Goal: Transaction & Acquisition: Purchase product/service

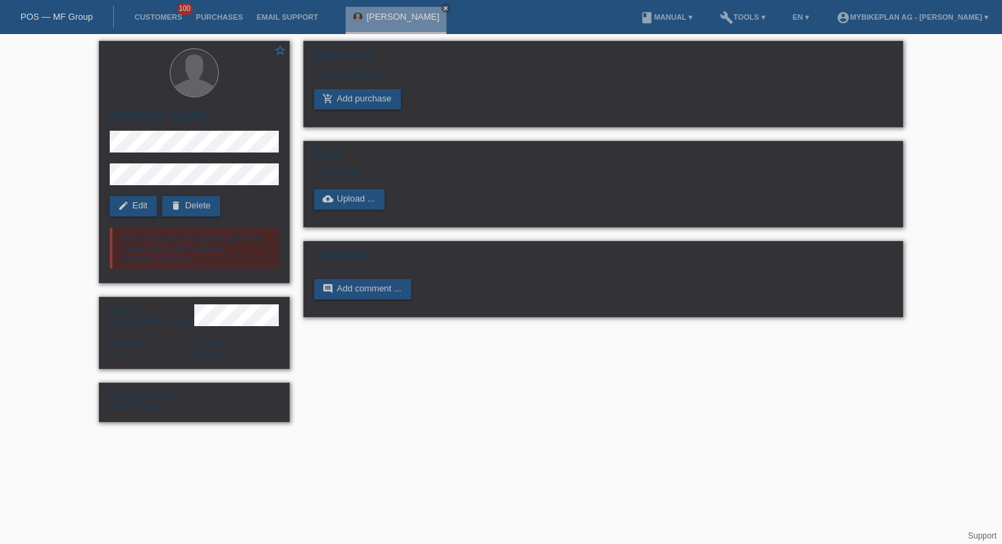
click at [55, 7] on div "POS — MF Group" at bounding box center [57, 16] width 114 height 22
click at [58, 20] on link "POS — MF Group" at bounding box center [56, 17] width 72 height 10
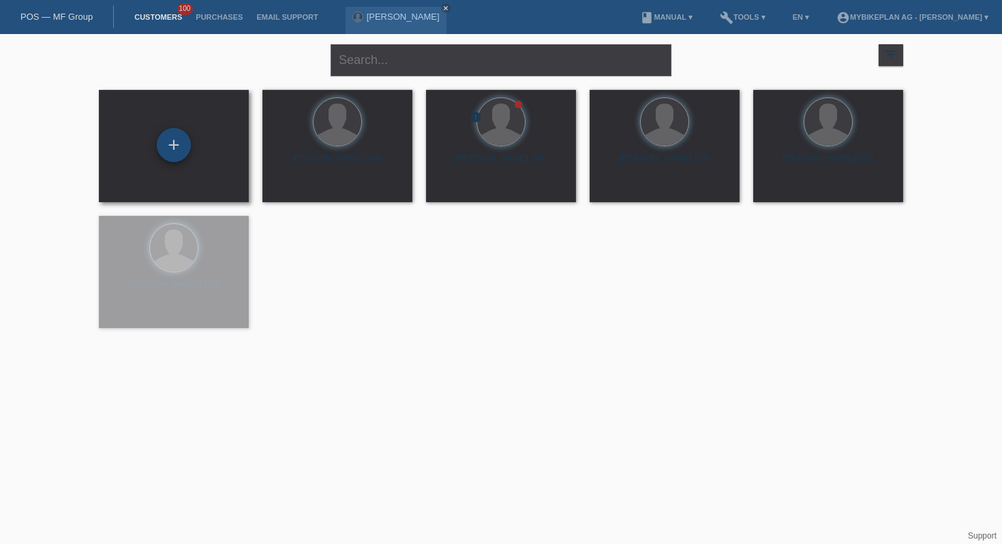
click at [170, 154] on div "+" at bounding box center [174, 145] width 34 height 34
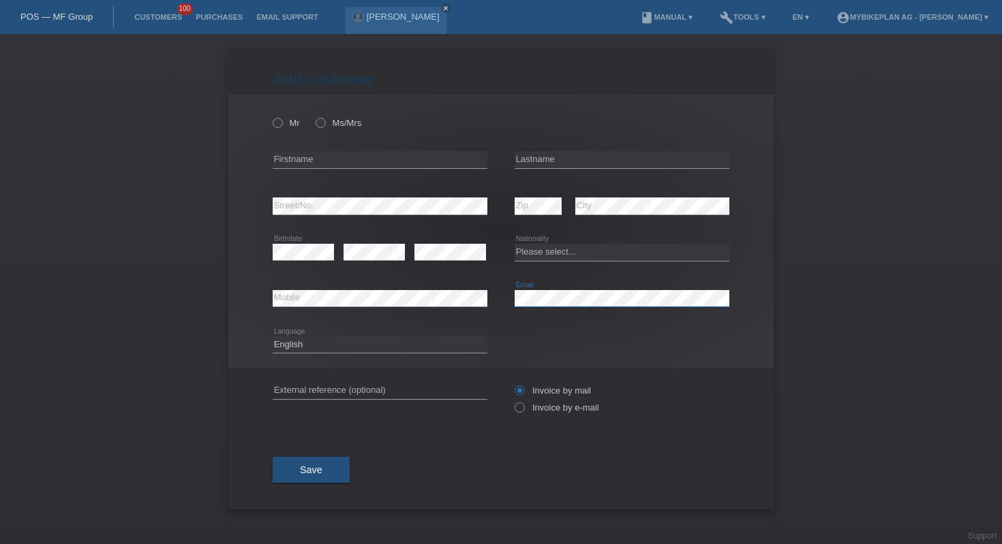
click at [605, 307] on div "error Email" at bounding box center [621, 299] width 215 height 18
click at [374, 161] on input "text" at bounding box center [380, 159] width 215 height 17
type input "Kylian"
click at [597, 162] on input "text" at bounding box center [621, 159] width 215 height 17
type input "[PERSON_NAME]"
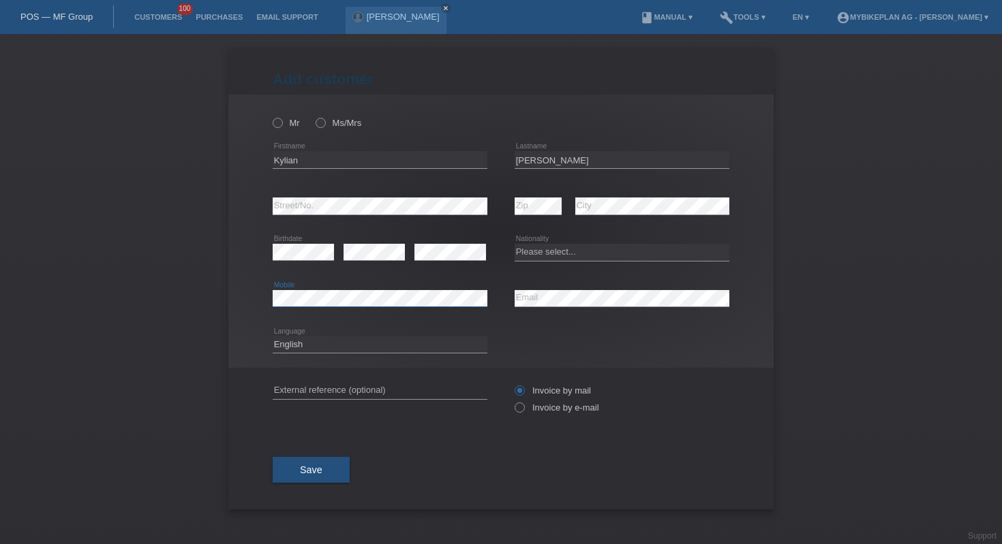
click at [343, 307] on div "error Mobile" at bounding box center [380, 299] width 215 height 18
click at [492, 352] on div "Deutsch Français Italiano English error Language" at bounding box center [501, 345] width 456 height 46
click at [387, 395] on input "text" at bounding box center [380, 390] width 215 height 17
paste input "44552637758"
type input "44552637758"
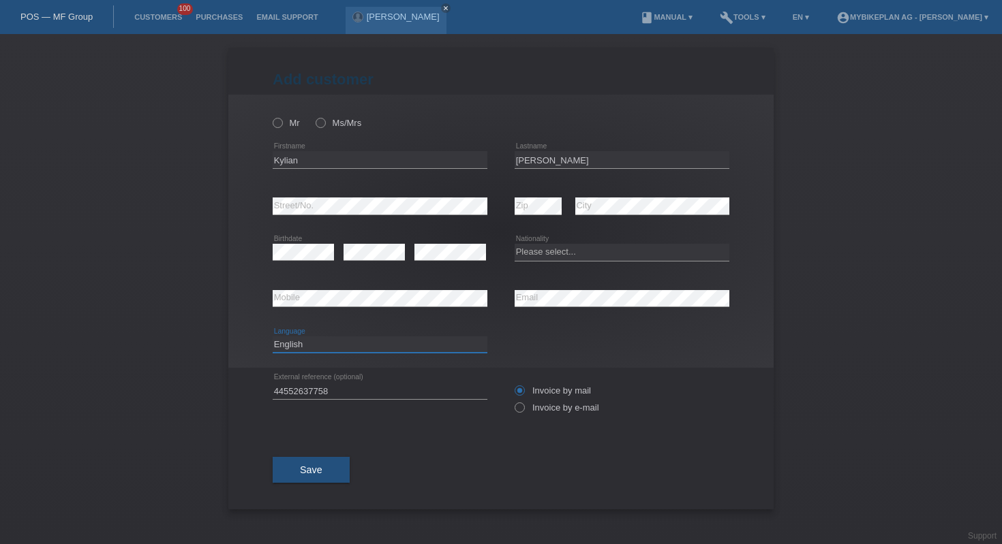
click at [359, 342] on select "Deutsch Français Italiano English" at bounding box center [380, 345] width 215 height 16
select select "fr"
click at [525, 416] on div "Invoice by mail Invoice by e-mail" at bounding box center [621, 399] width 215 height 34
click at [512, 401] on icon at bounding box center [512, 401] width 0 height 0
click at [521, 412] on input "Invoice by e-mail" at bounding box center [518, 411] width 9 height 17
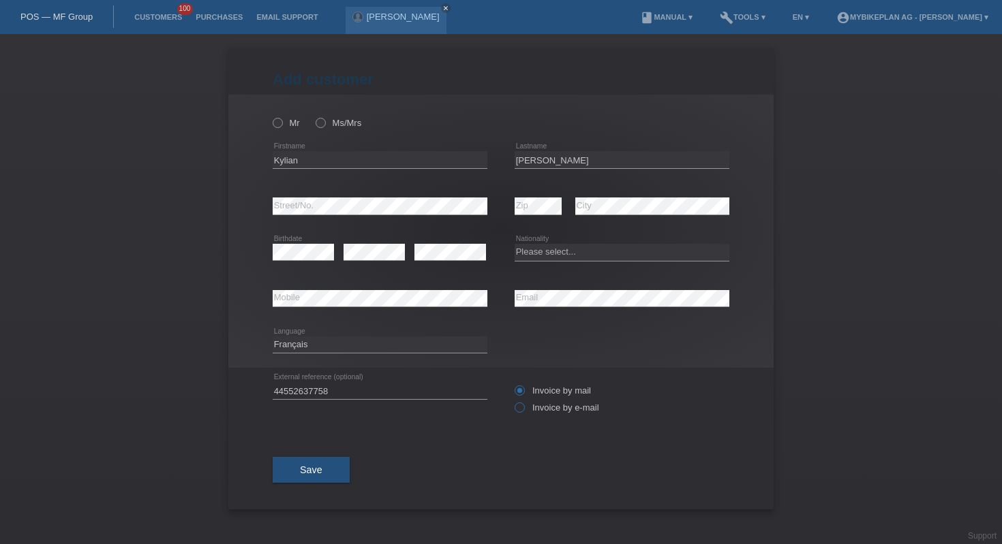
radio input "true"
click at [270, 116] on icon at bounding box center [270, 116] width 0 height 0
click at [281, 123] on input "Mr" at bounding box center [277, 122] width 9 height 9
radio input "true"
click at [302, 474] on span "Save" at bounding box center [311, 470] width 22 height 11
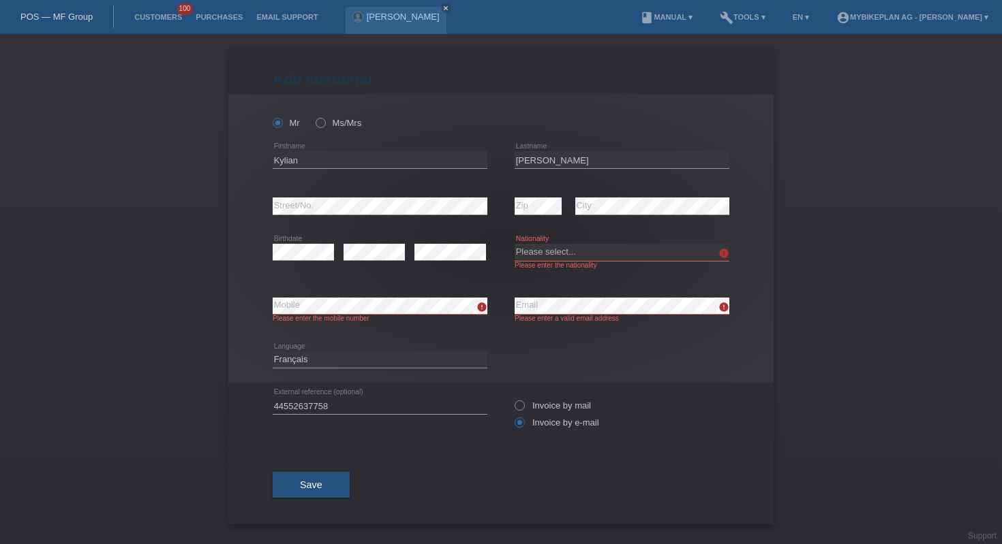
click at [557, 263] on div "Please enter the nationality" at bounding box center [621, 265] width 215 height 7
click at [570, 249] on select "Please select... Switzerland Austria Germany Liechtenstein ------------ Afghani…" at bounding box center [621, 252] width 215 height 16
click at [550, 250] on select "Please select... Switzerland Austria Germany Liechtenstein ------------ Afghani…" at bounding box center [621, 252] width 215 height 16
select select "FR"
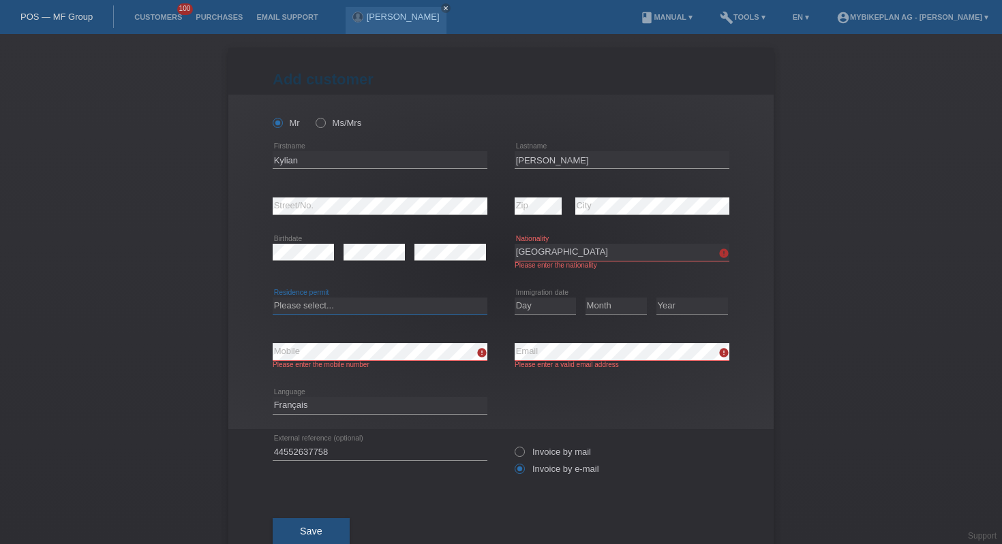
click at [433, 311] on select "Please select... C B B - Refugee status Other" at bounding box center [380, 306] width 215 height 16
select select "B"
click at [540, 309] on select "Day 01 02 03 04 05 06 07 08 09 10 11" at bounding box center [544, 306] width 61 height 16
select select "05"
click at [618, 309] on select "Month 01 02 03 04 05 06 07 08 09 10 11" at bounding box center [615, 306] width 61 height 16
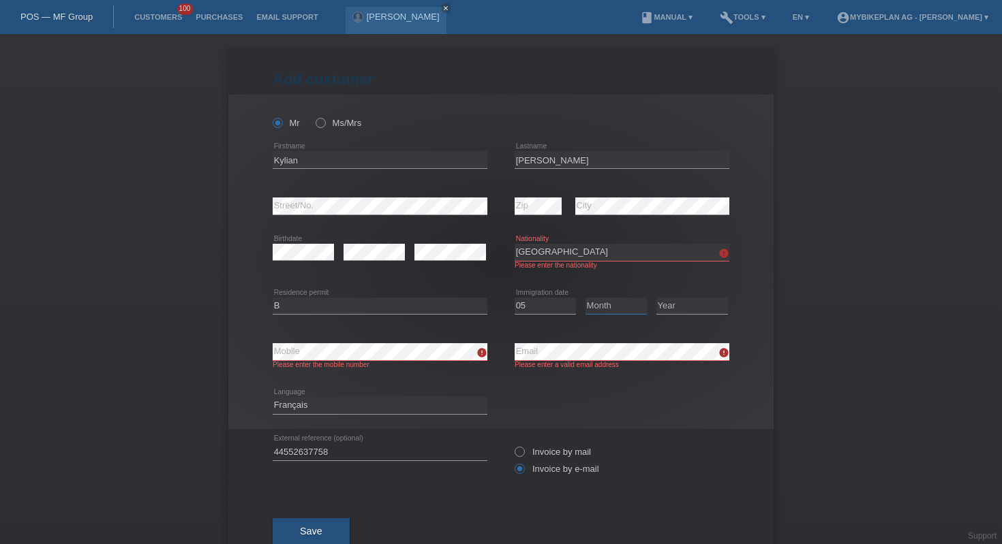
select select "09"
click at [706, 308] on select "Year 2025 2024 2023 2022 2021 2020 2019 2018 2017 2016 2015 2014 2013 2012 2011…" at bounding box center [692, 306] width 72 height 16
select select "2024"
click at [326, 530] on button "Save" at bounding box center [311, 531] width 77 height 26
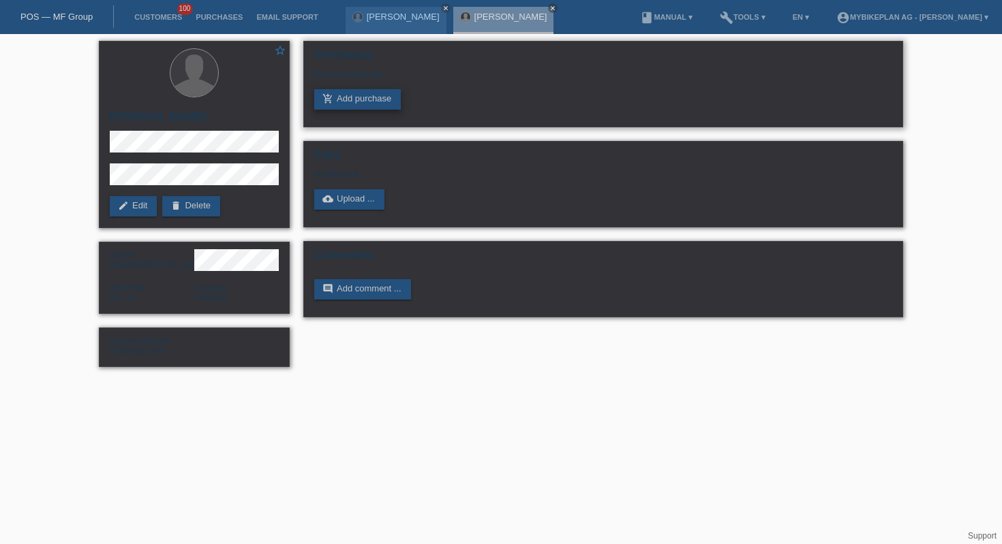
click at [355, 97] on link "add_shopping_cart Add purchase" at bounding box center [357, 99] width 87 height 20
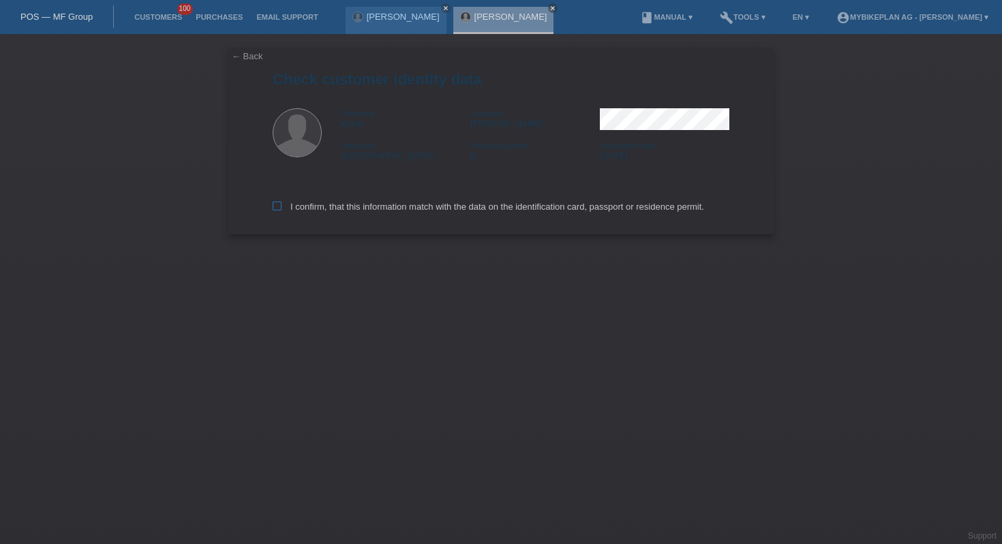
click at [341, 208] on label "I confirm, that this information match with the data on the identification card…" at bounding box center [488, 207] width 431 height 10
click at [281, 208] on input "I confirm, that this information match with the data on the identification card…" at bounding box center [277, 206] width 9 height 9
checkbox input "true"
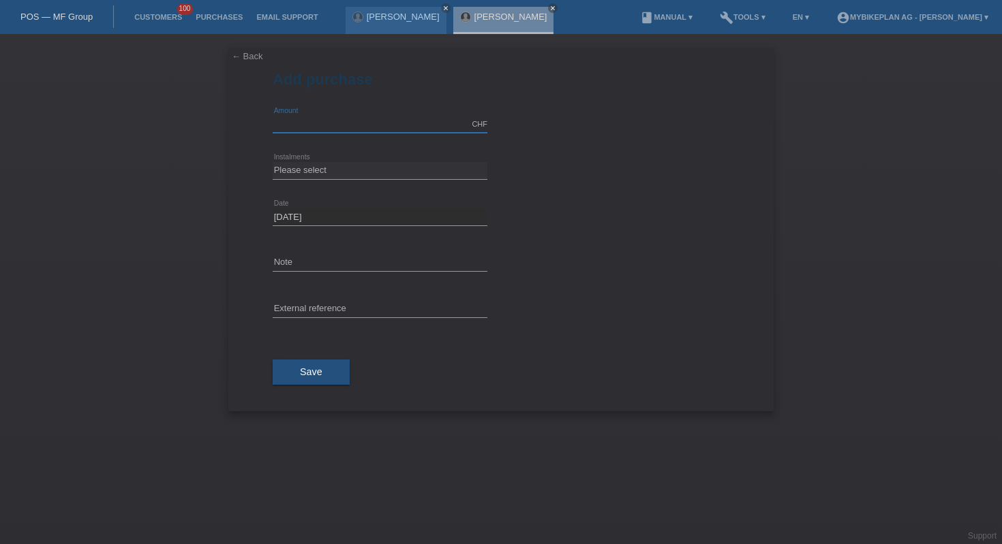
click at [341, 121] on input "text" at bounding box center [380, 124] width 215 height 17
type input "9499.00"
click at [350, 176] on select "Please select 6 instalments 12 instalments 18 instalments 24 instalments 36 ins…" at bounding box center [380, 170] width 215 height 16
click at [331, 170] on select "Please select 6 instalments 12 instalments 18 instalments 24 instalments 36 ins…" at bounding box center [380, 170] width 215 height 16
select select "486"
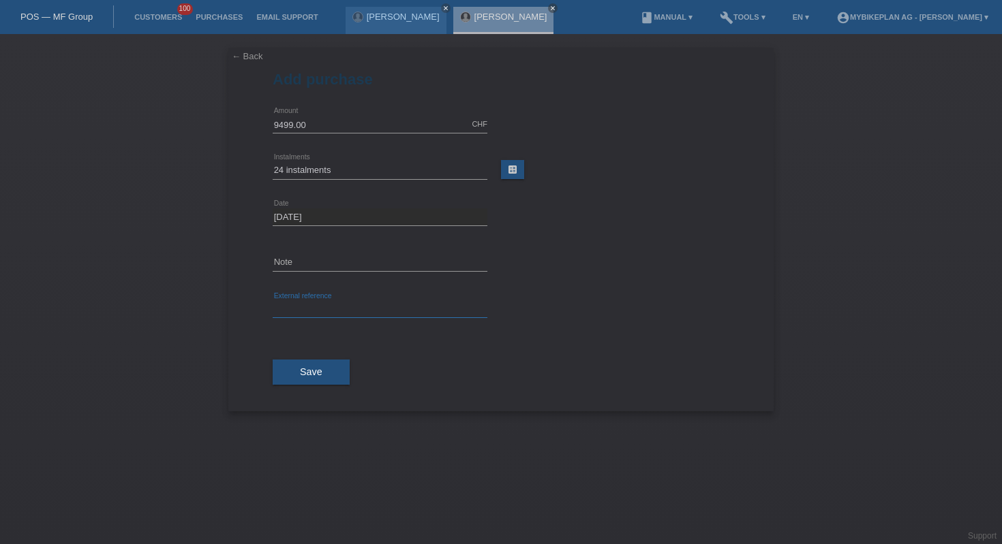
click at [392, 301] on input "text" at bounding box center [380, 309] width 215 height 17
paste input "44552637758"
type input "44552637758"
click at [315, 371] on span "Save" at bounding box center [311, 372] width 22 height 11
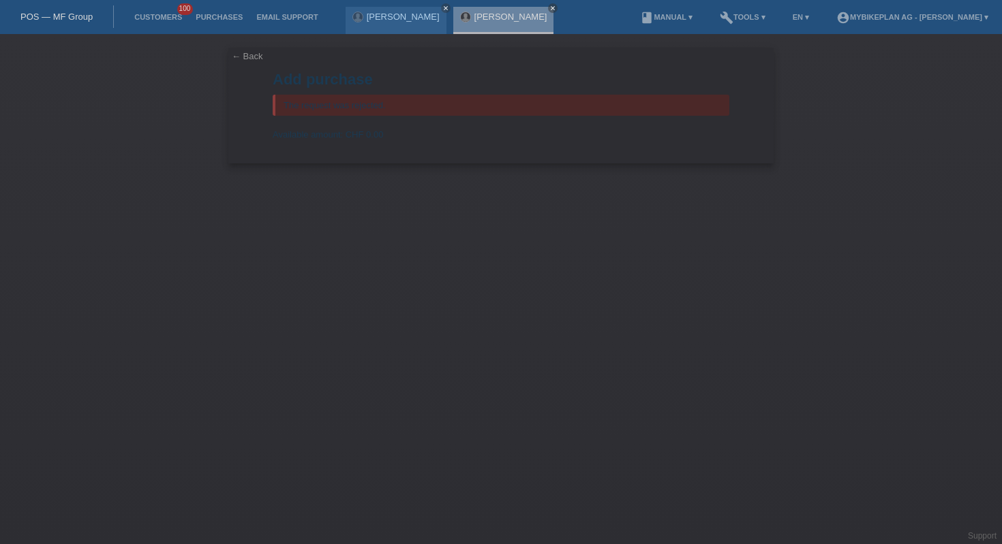
click at [71, 21] on link "POS — MF Group" at bounding box center [56, 17] width 72 height 10
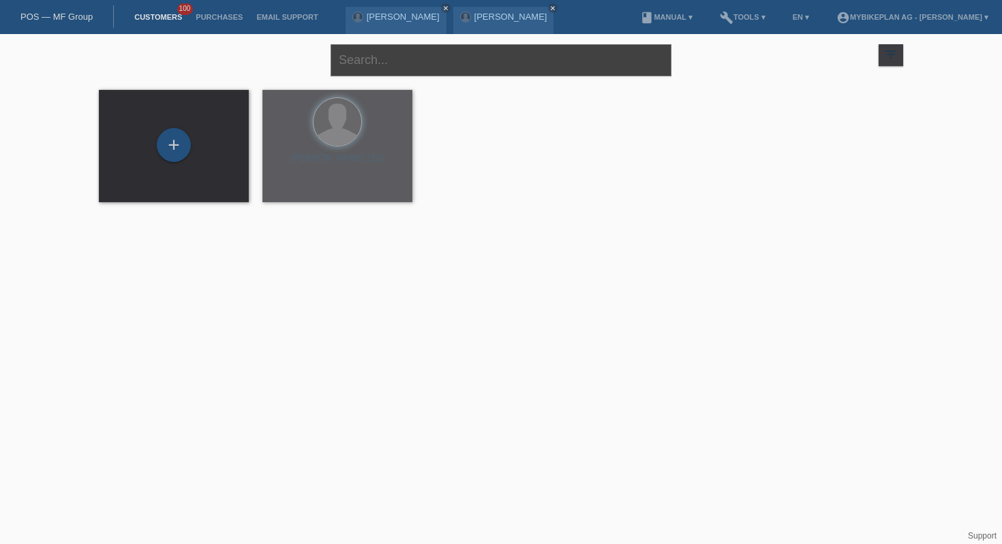
click at [384, 62] on input "text" at bounding box center [500, 60] width 341 height 32
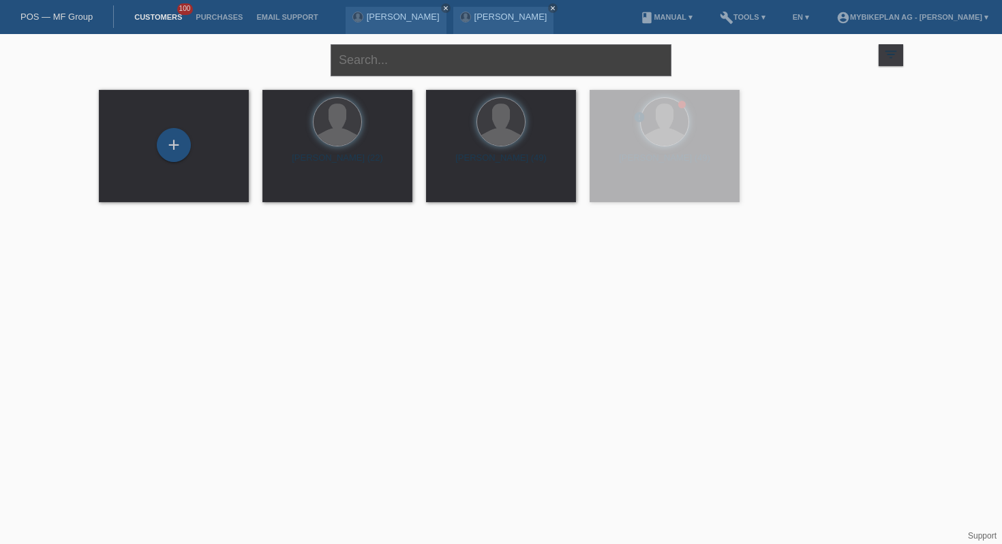
paste input "[PERSON_NAME]"
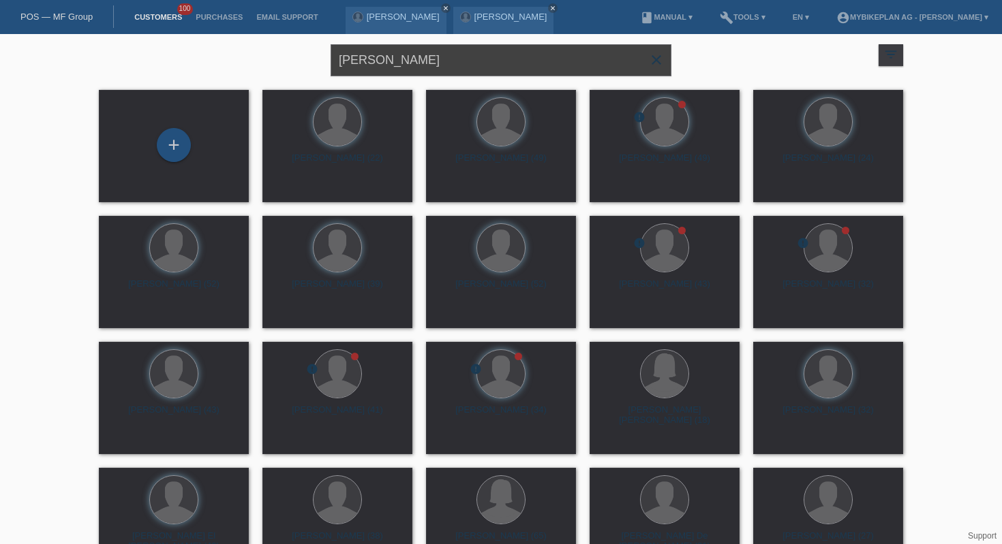
type input "[PERSON_NAME]"
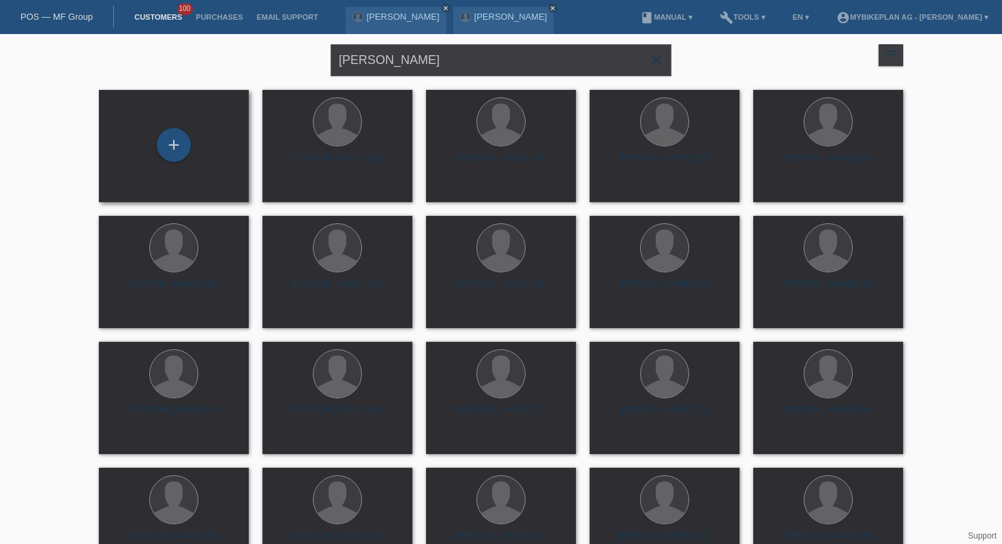
click at [190, 142] on div "+" at bounding box center [174, 146] width 128 height 36
click at [172, 148] on div "+" at bounding box center [174, 145] width 34 height 34
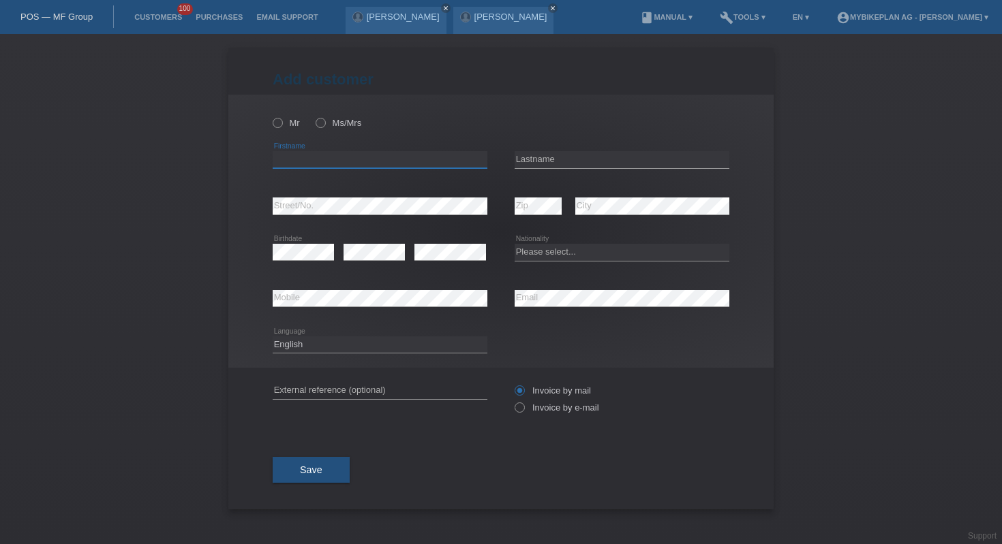
click at [356, 161] on input "text" at bounding box center [380, 159] width 215 height 17
paste input "[PERSON_NAME]"
click at [334, 161] on input "[PERSON_NAME]" at bounding box center [380, 159] width 215 height 17
type input "[PERSON_NAME]"
click at [544, 151] on div "error Lastname" at bounding box center [621, 160] width 215 height 46
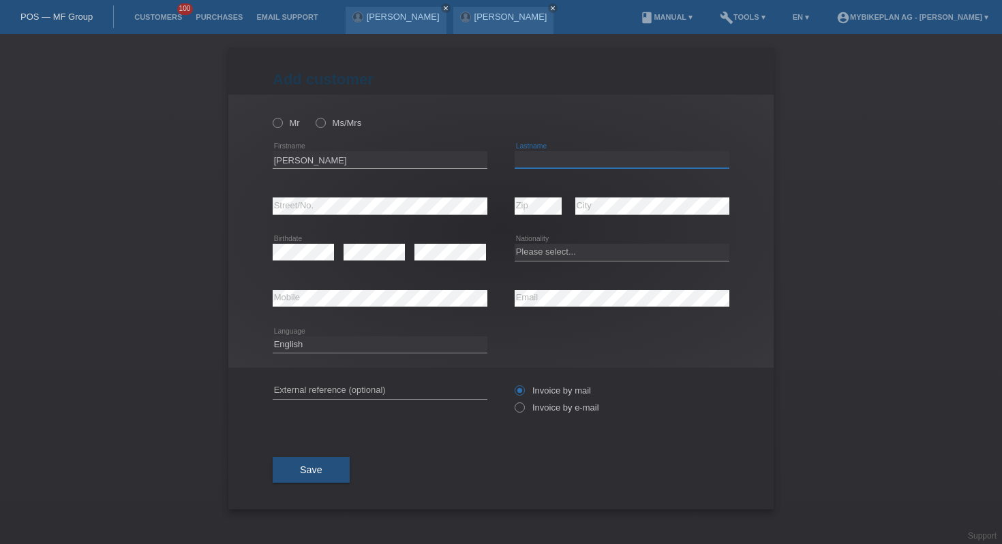
click at [547, 157] on input "text" at bounding box center [621, 159] width 215 height 17
paste input "[PERSON_NAME]"
click at [551, 160] on input "[PERSON_NAME]" at bounding box center [621, 159] width 215 height 17
type input "Marti"
click at [369, 263] on div "error" at bounding box center [373, 253] width 61 height 46
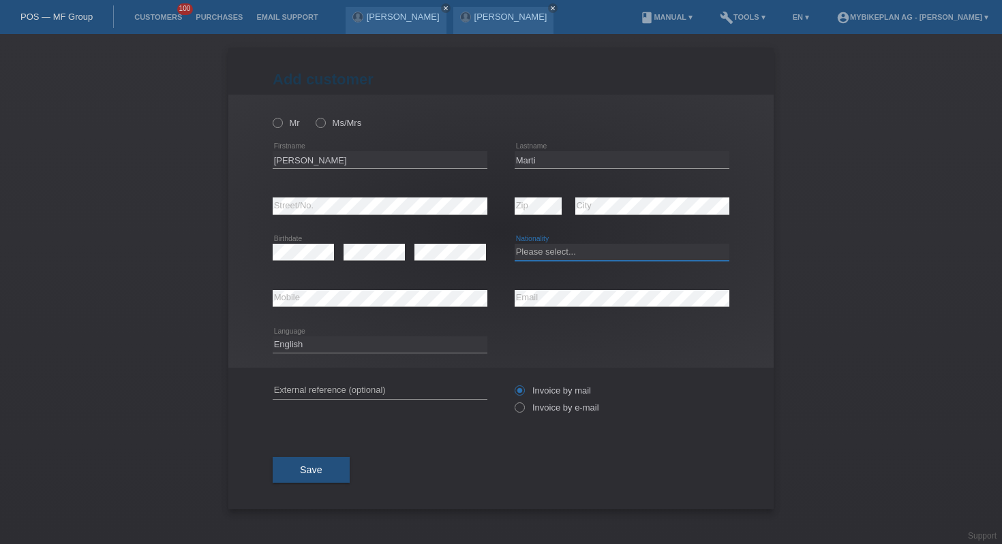
click at [544, 251] on select "Please select... Switzerland Austria Germany Liechtenstein ------------ Afghani…" at bounding box center [621, 252] width 215 height 16
select select "CH"
click at [425, 389] on input "text" at bounding box center [380, 390] width 215 height 17
click at [468, 345] on select "Deutsch Français Italiano English" at bounding box center [380, 345] width 215 height 16
click at [382, 343] on select "Deutsch Français Italiano English" at bounding box center [380, 345] width 215 height 16
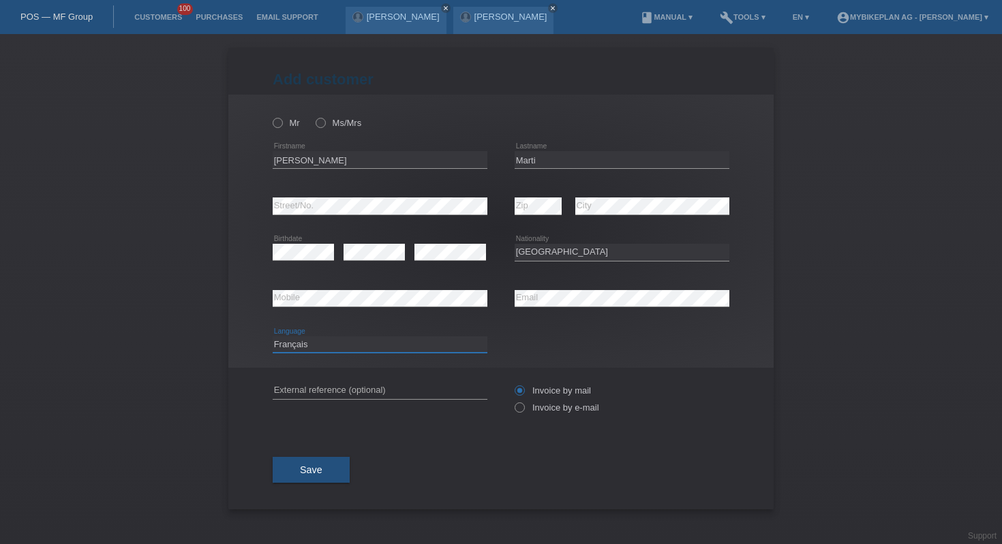
select select "de"
click at [362, 375] on div "error External reference (optional)" at bounding box center [380, 391] width 215 height 46
click at [362, 392] on input "text" at bounding box center [380, 390] width 215 height 17
paste input "44555330070"
type input "44555330070"
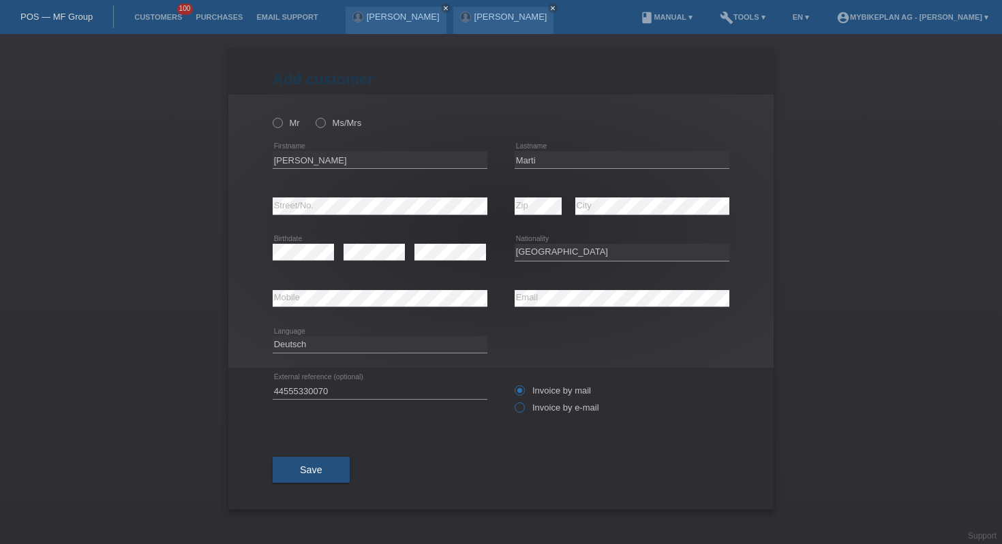
click at [527, 409] on label "Invoice by e-mail" at bounding box center [556, 408] width 84 height 10
click at [523, 409] on input "Invoice by e-mail" at bounding box center [518, 411] width 9 height 17
radio input "true"
click at [270, 116] on icon at bounding box center [270, 116] width 0 height 0
click at [280, 119] on input "Mr" at bounding box center [277, 122] width 9 height 9
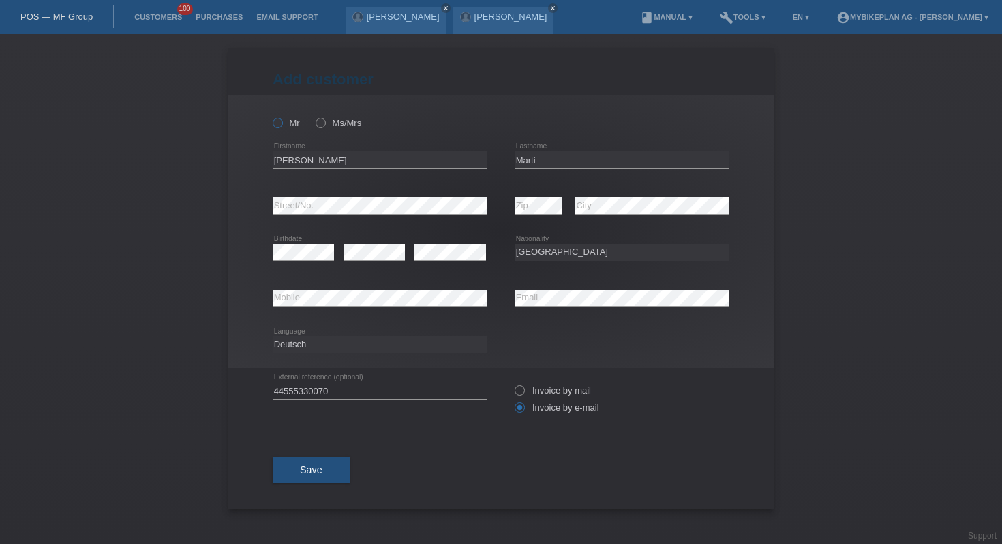
radio input "true"
click at [317, 480] on button "Save" at bounding box center [311, 470] width 77 height 26
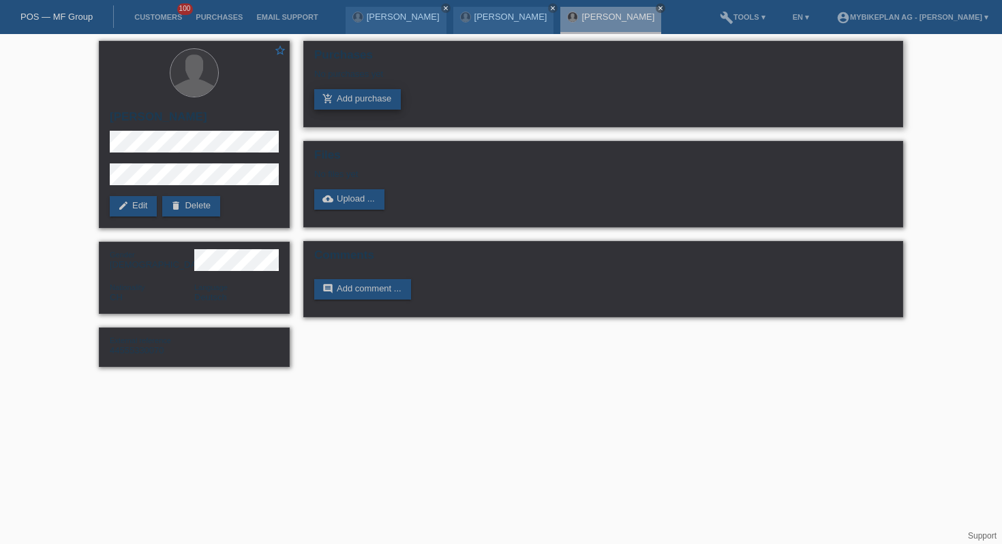
click at [349, 95] on link "add_shopping_cart Add purchase" at bounding box center [357, 99] width 87 height 20
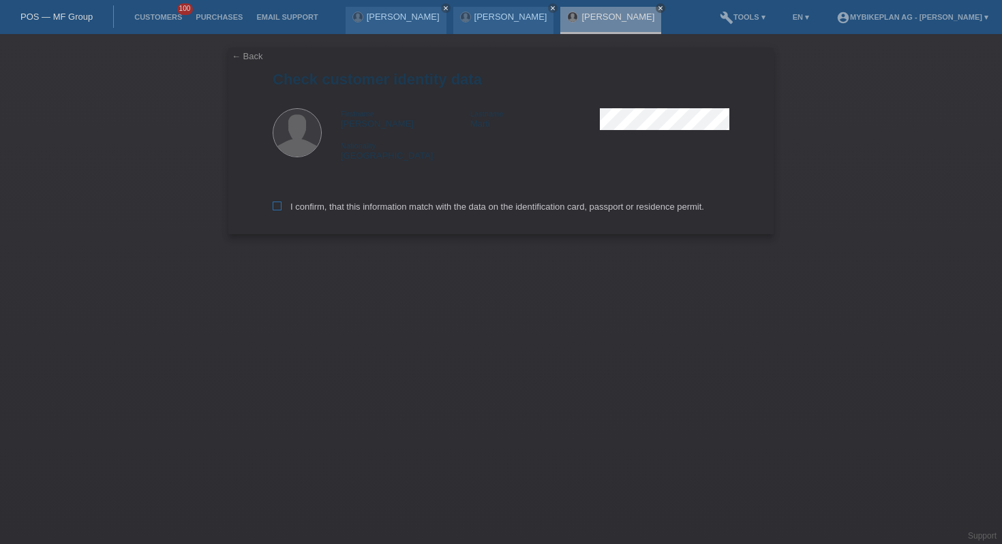
click at [345, 208] on label "I confirm, that this information match with the data on the identification card…" at bounding box center [488, 207] width 431 height 10
click at [281, 208] on input "I confirm, that this information match with the data on the identification card…" at bounding box center [277, 206] width 9 height 9
checkbox input "true"
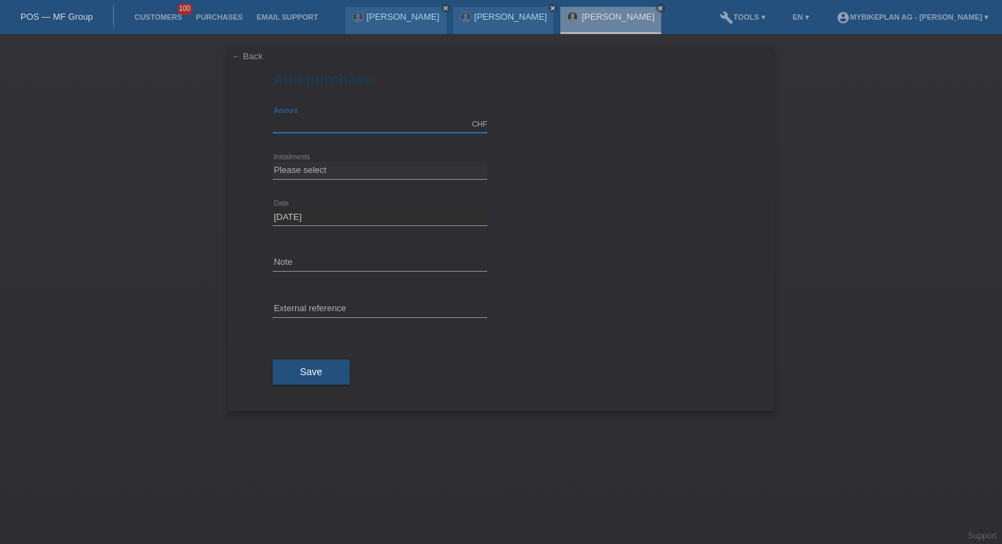
click at [298, 120] on input "text" at bounding box center [380, 124] width 215 height 17
type input "2880.00"
click at [341, 177] on select "Please select 6 instalments 12 instalments 18 instalments 24 instalments 36 ins…" at bounding box center [380, 170] width 215 height 16
select select "488"
click at [350, 303] on input "text" at bounding box center [380, 309] width 215 height 17
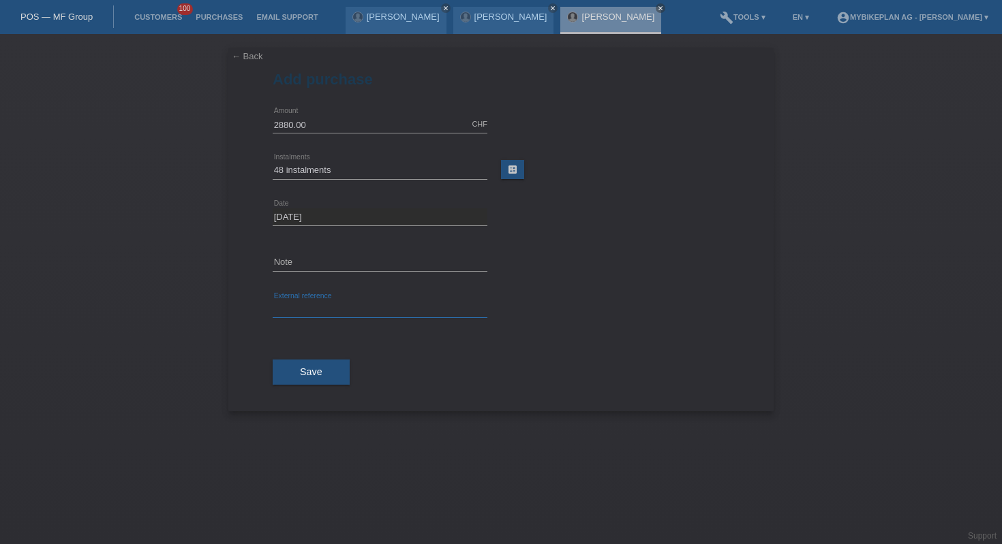
paste input "44555330070"
type input "44555330070"
click at [325, 377] on button "Save" at bounding box center [311, 373] width 77 height 26
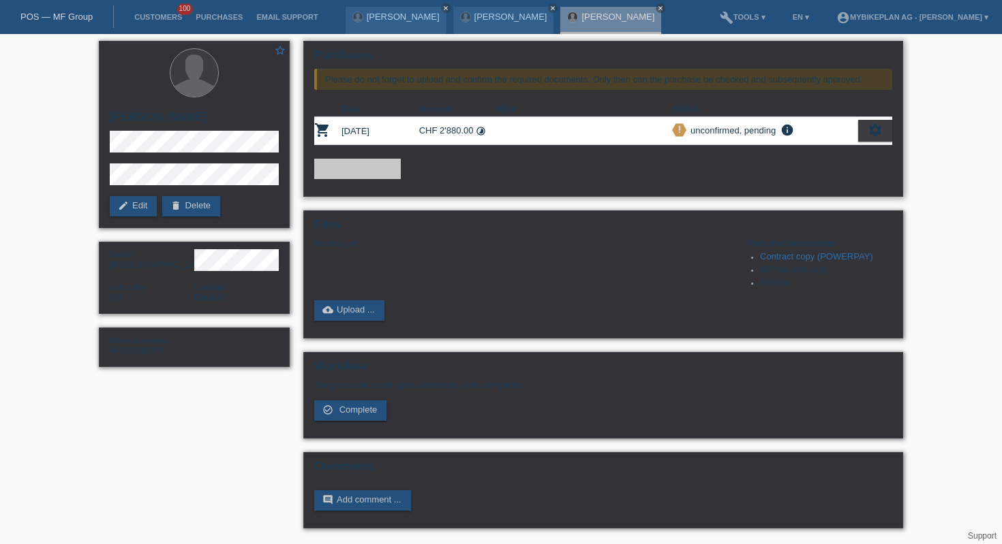
click at [887, 135] on div "settings" at bounding box center [875, 131] width 34 height 22
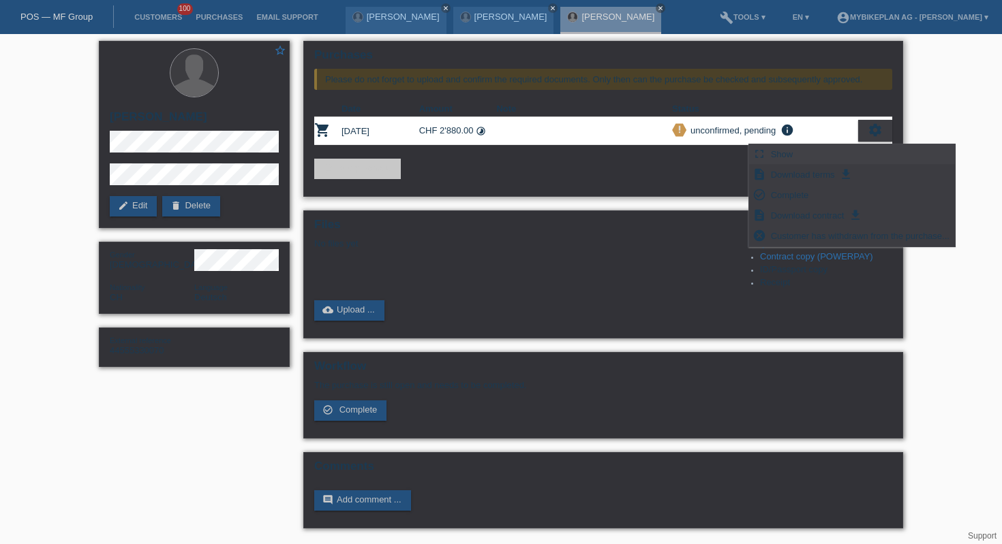
click at [773, 163] on div "fullscreen Show" at bounding box center [852, 154] width 206 height 20
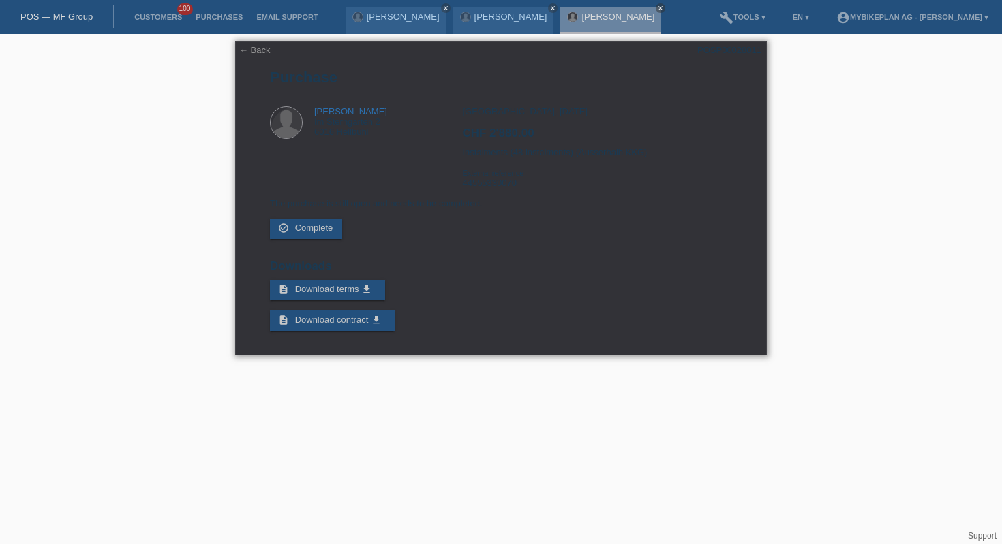
click at [745, 49] on div "POSP00028011" at bounding box center [729, 50] width 64 height 10
copy div "POSP00028011"
click at [243, 51] on link "← Back" at bounding box center [254, 50] width 31 height 10
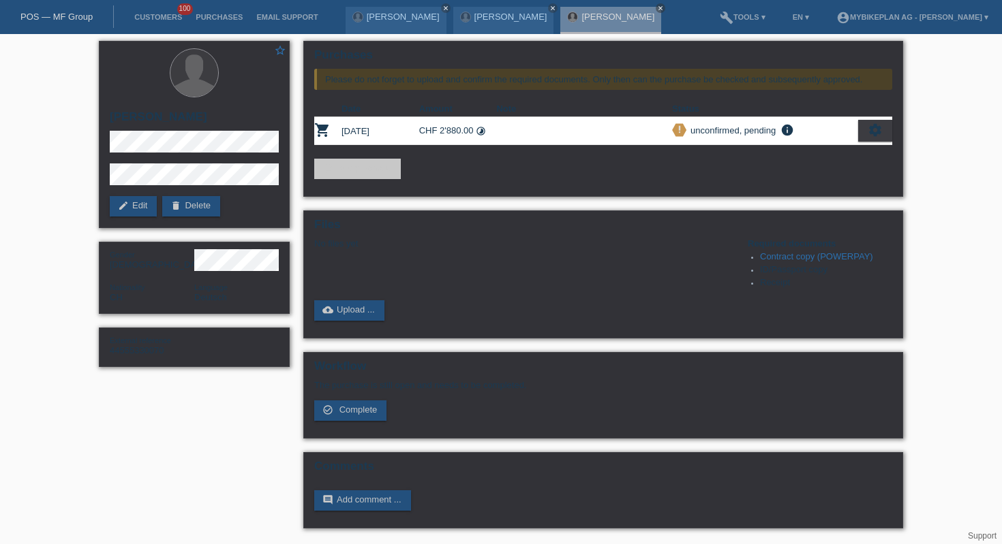
click at [52, 13] on link "POS — MF Group" at bounding box center [56, 17] width 72 height 10
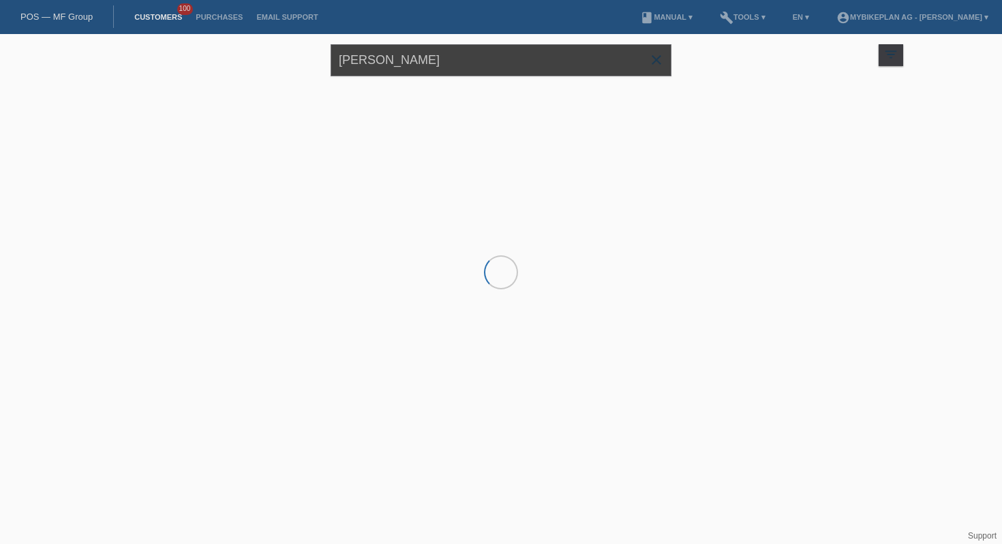
click at [428, 66] on input "[PERSON_NAME]" at bounding box center [500, 60] width 341 height 32
paste input "Grünerweg 9"
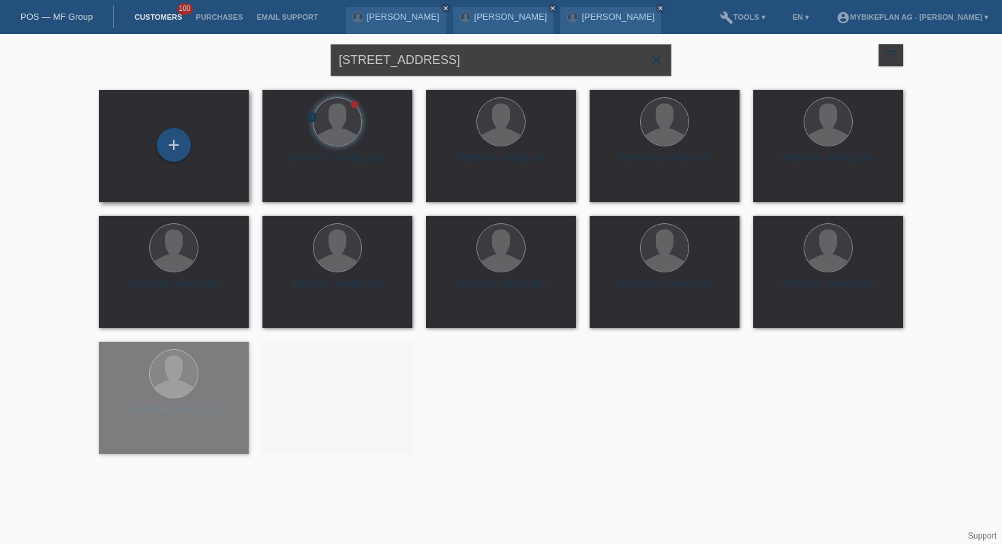
type input "Grünerweg 9"
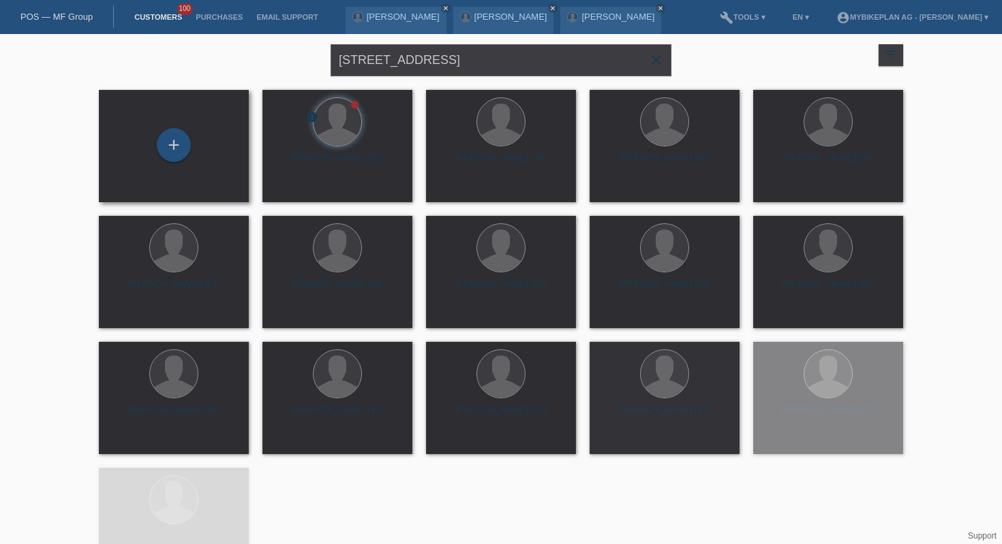
click at [191, 138] on div "+" at bounding box center [174, 146] width 128 height 36
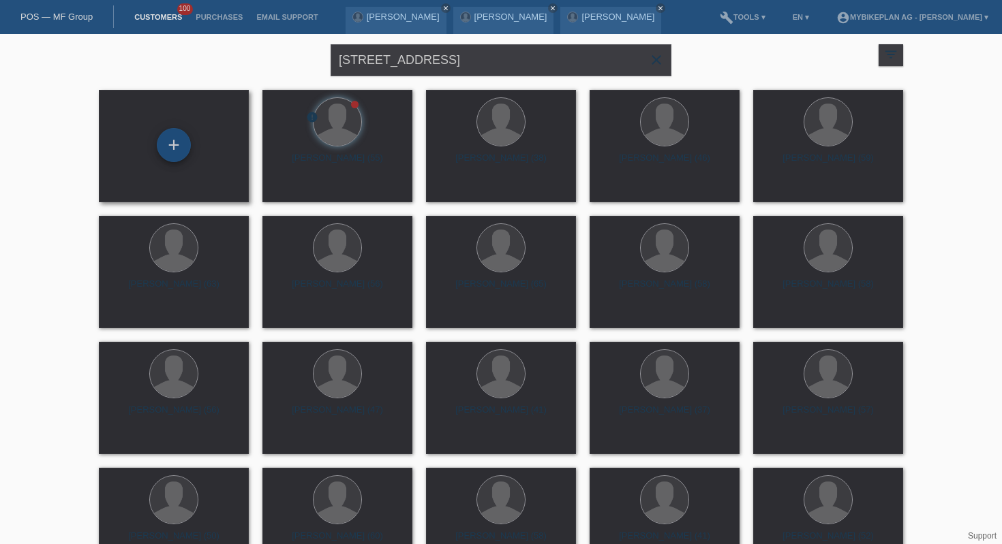
click at [172, 146] on div "+" at bounding box center [174, 145] width 34 height 34
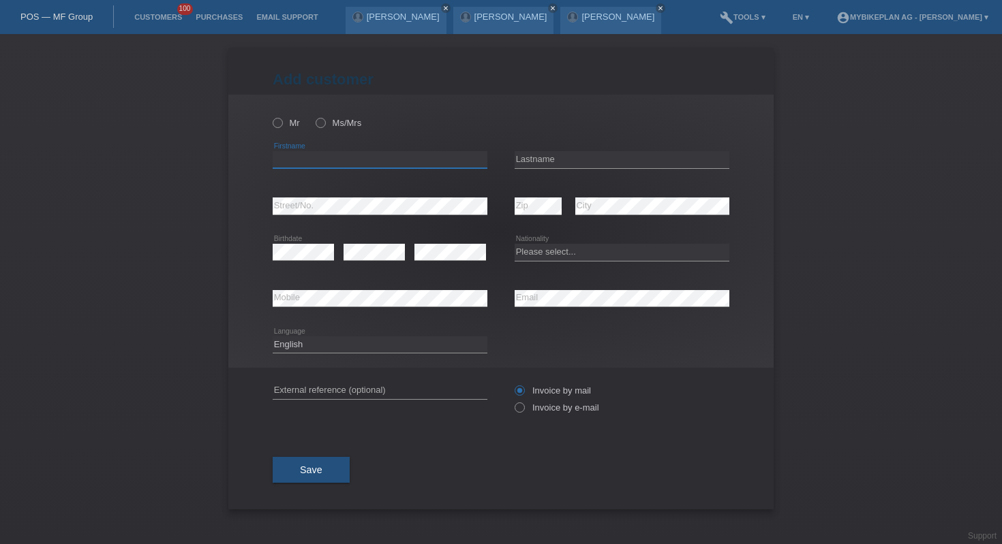
click at [332, 158] on input "text" at bounding box center [380, 159] width 215 height 17
paste input "Metaj Feim"
type input "Metaj"
click at [610, 160] on input "text" at bounding box center [621, 159] width 215 height 17
paste input "Metaj Feim"
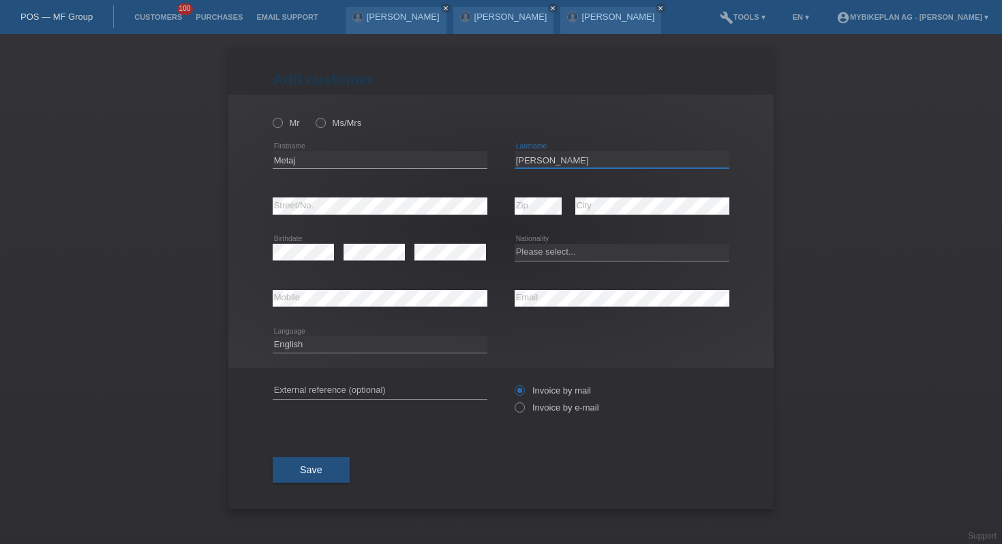
click at [540, 161] on input "Metaj Feim" at bounding box center [621, 159] width 215 height 17
type input "Feim"
click at [560, 309] on div "error Email" at bounding box center [621, 299] width 215 height 46
click at [543, 252] on select "Please select... Switzerland Austria Germany Liechtenstein ------------ Afghani…" at bounding box center [621, 252] width 215 height 16
click at [553, 249] on select "Please select... Switzerland Austria Germany Liechtenstein ------------ Afghani…" at bounding box center [621, 252] width 215 height 16
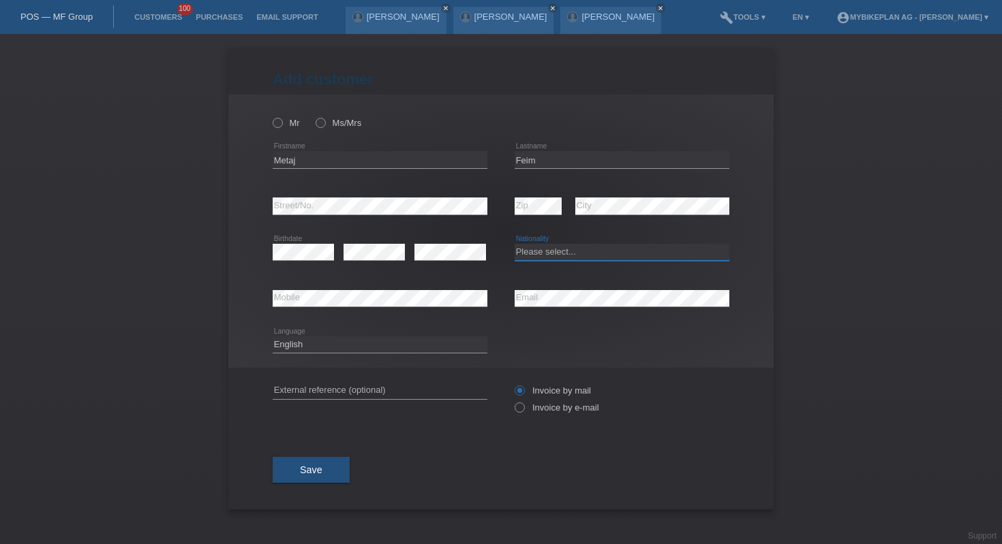
select select "XK"
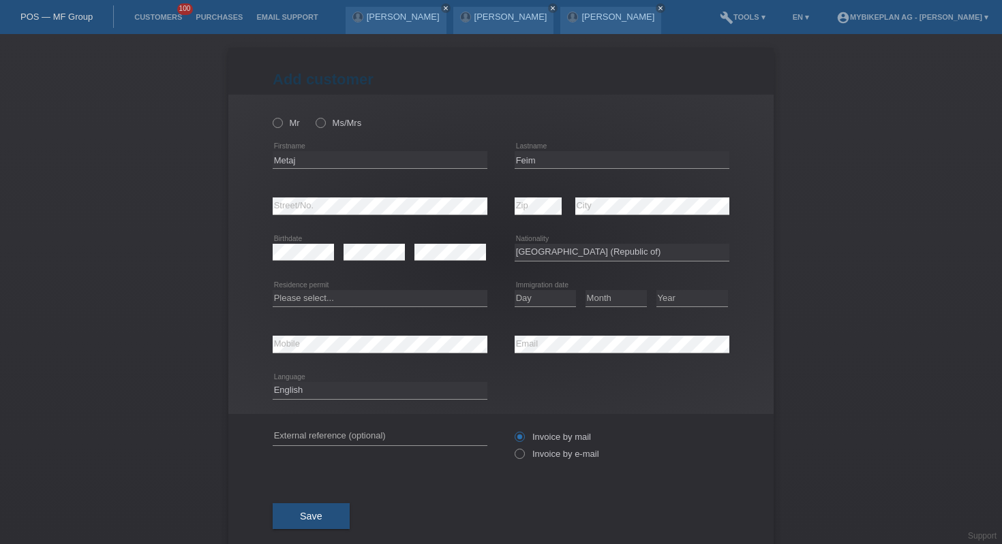
click at [421, 303] on select "Please select... C B B - Refugee status Other" at bounding box center [380, 298] width 215 height 16
select select "C"
click at [535, 299] on select "Day 01 02 03 04 05 06 07 08 09 10 11" at bounding box center [544, 298] width 61 height 16
select select "23"
click at [618, 304] on select "Month 01 02 03 04 05 06 07 08 09 10 11" at bounding box center [615, 298] width 61 height 16
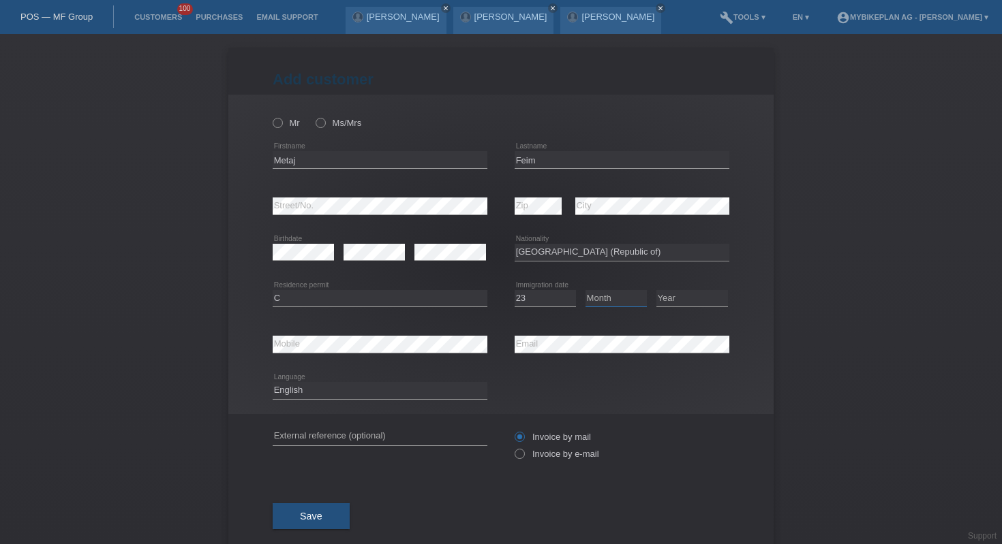
select select "03"
click at [550, 303] on select "Day 01 02 03 04 05 06 07 08 09 10 11" at bounding box center [544, 298] width 61 height 16
select select "28"
click at [609, 304] on select "Month 01 02 03 04 05 06 07 08 09 10 11" at bounding box center [615, 298] width 61 height 16
select select "08"
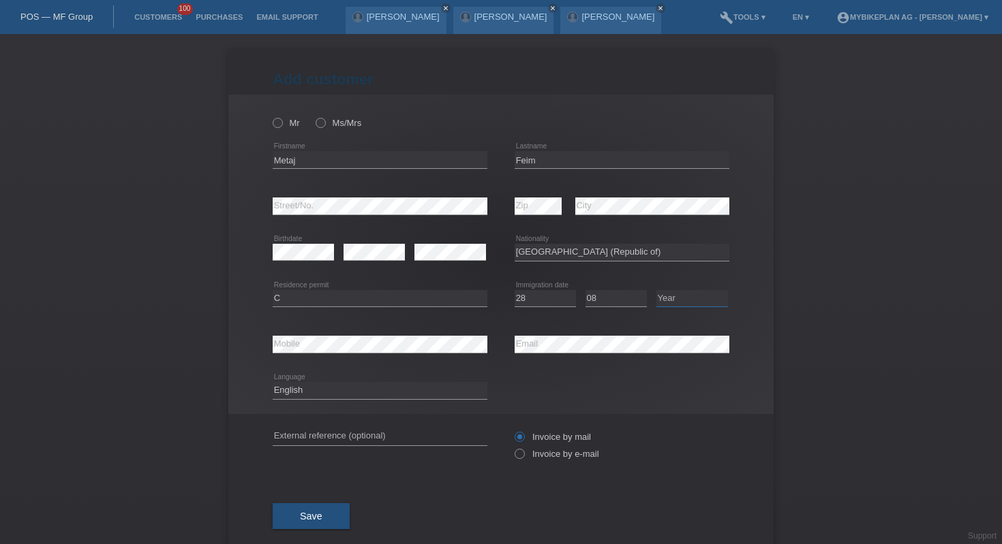
click at [686, 298] on select "Year 2025 2024 2023 2022 2021 2020 2019 2018 2017 2016 2015 2014 2013 2012 2011…" at bounding box center [692, 298] width 72 height 16
select select "1993"
click at [414, 420] on div "error External reference (optional)" at bounding box center [380, 437] width 215 height 46
click at [414, 426] on div "error External reference (optional)" at bounding box center [380, 437] width 215 height 46
click at [414, 429] on input "text" at bounding box center [380, 437] width 215 height 17
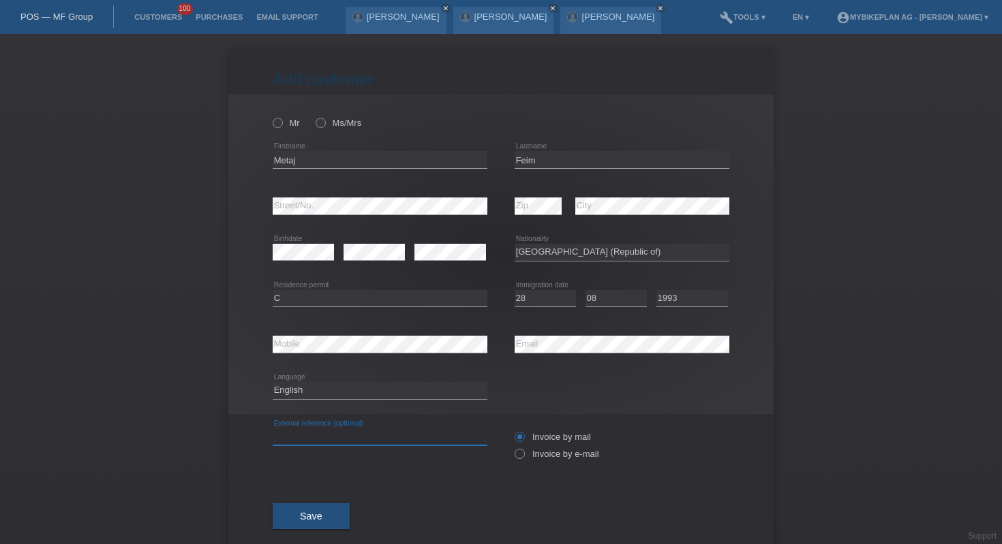
paste input "44536707694"
type input "44536707694"
click at [405, 390] on select "Deutsch Français Italiano English" at bounding box center [380, 390] width 215 height 16
select select "de"
click at [548, 448] on div "Invoice by mail Invoice by e-mail" at bounding box center [621, 446] width 215 height 34
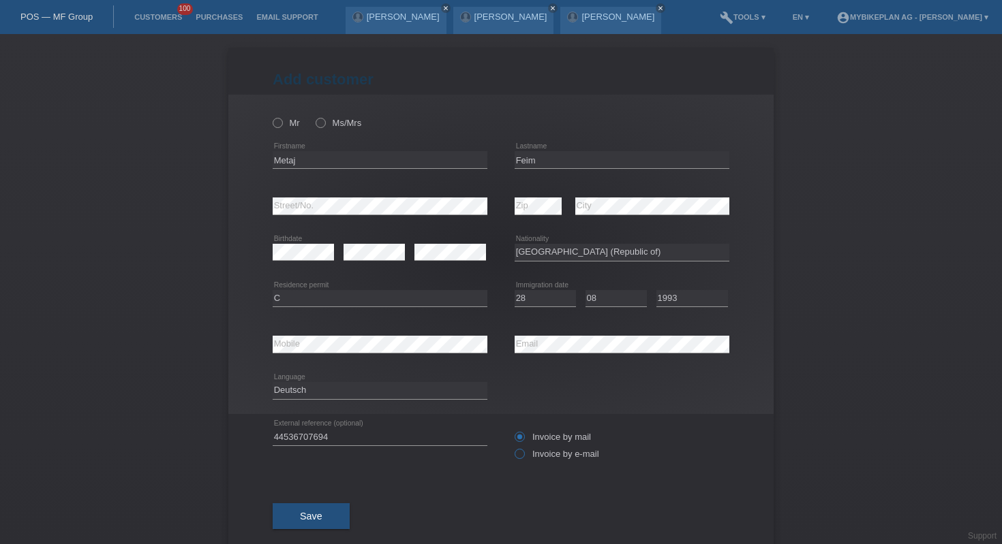
click at [548, 457] on label "Invoice by e-mail" at bounding box center [556, 454] width 84 height 10
click at [523, 457] on input "Invoice by e-mail" at bounding box center [518, 457] width 9 height 17
radio input "true"
click at [270, 116] on icon at bounding box center [270, 116] width 0 height 0
click at [279, 121] on input "Mr" at bounding box center [277, 122] width 9 height 9
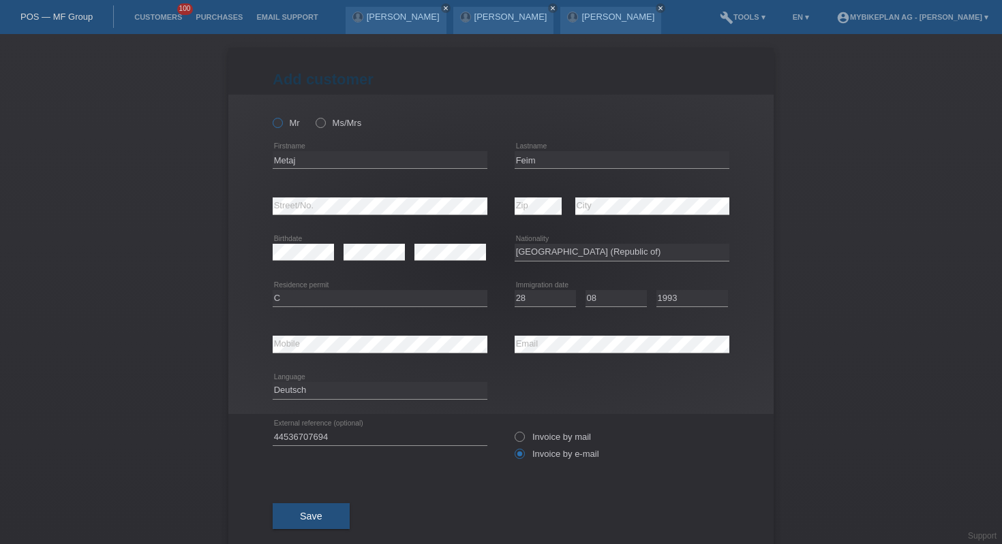
radio input "true"
click at [317, 519] on span "Save" at bounding box center [311, 516] width 22 height 11
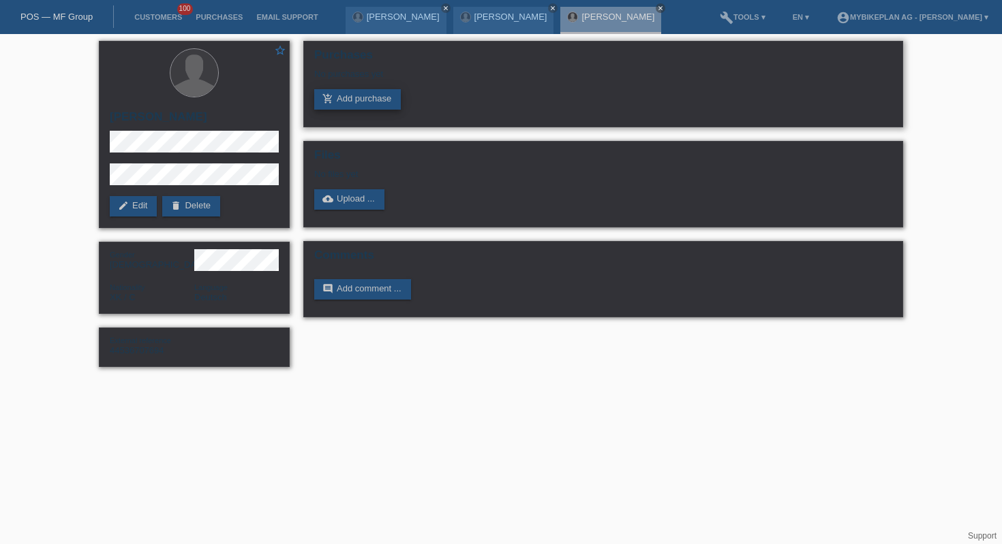
click at [340, 102] on link "add_shopping_cart Add purchase" at bounding box center [357, 99] width 87 height 20
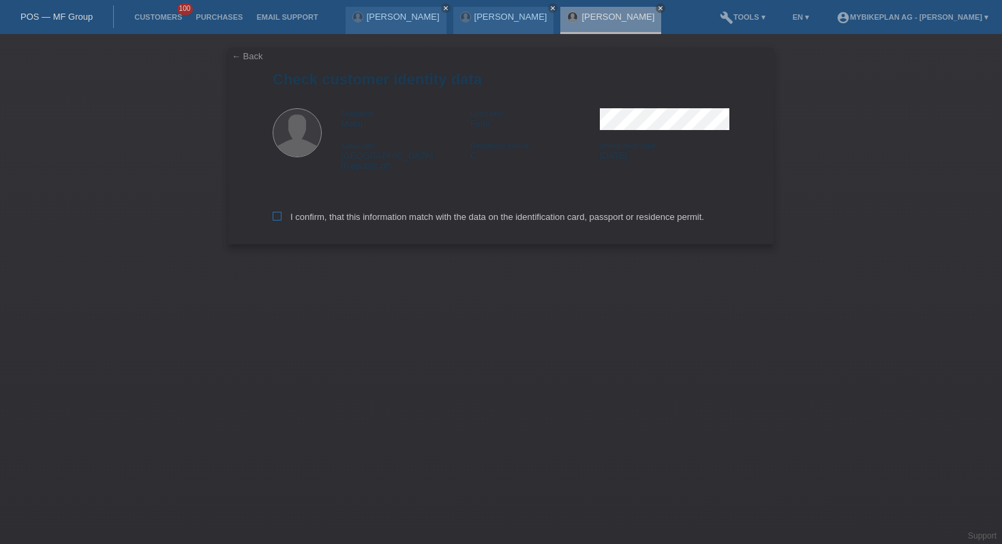
click at [356, 212] on label "I confirm, that this information match with the data on the identification card…" at bounding box center [488, 217] width 431 height 10
click at [281, 212] on input "I confirm, that this information match with the data on the identification card…" at bounding box center [277, 216] width 9 height 9
checkbox input "true"
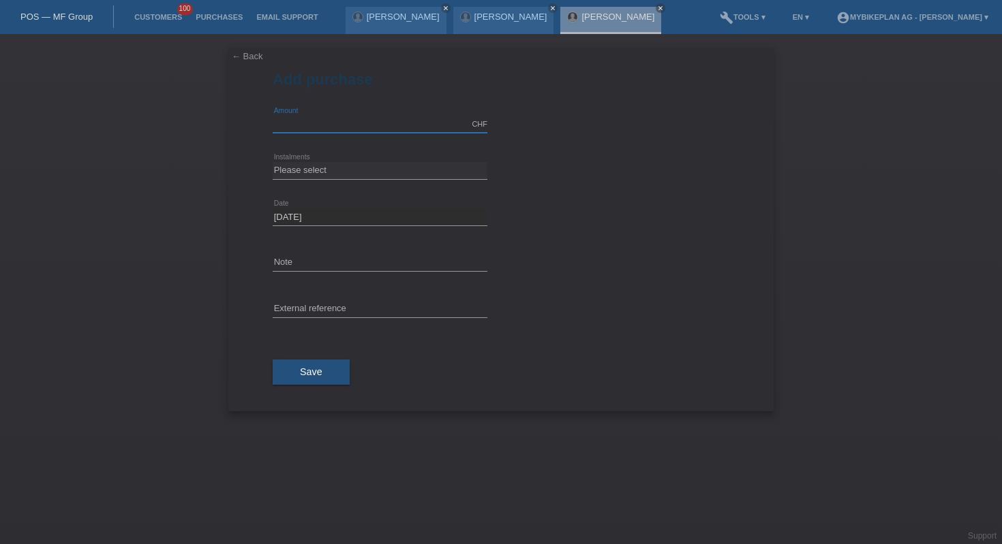
click at [357, 119] on input "text" at bounding box center [380, 124] width 215 height 17
type input "3299.00"
click at [383, 169] on select "Please select 6 instalments 12 instalments 18 instalments 24 instalments 36 ins…" at bounding box center [380, 170] width 215 height 16
select select "487"
click at [388, 307] on input "text" at bounding box center [380, 309] width 215 height 17
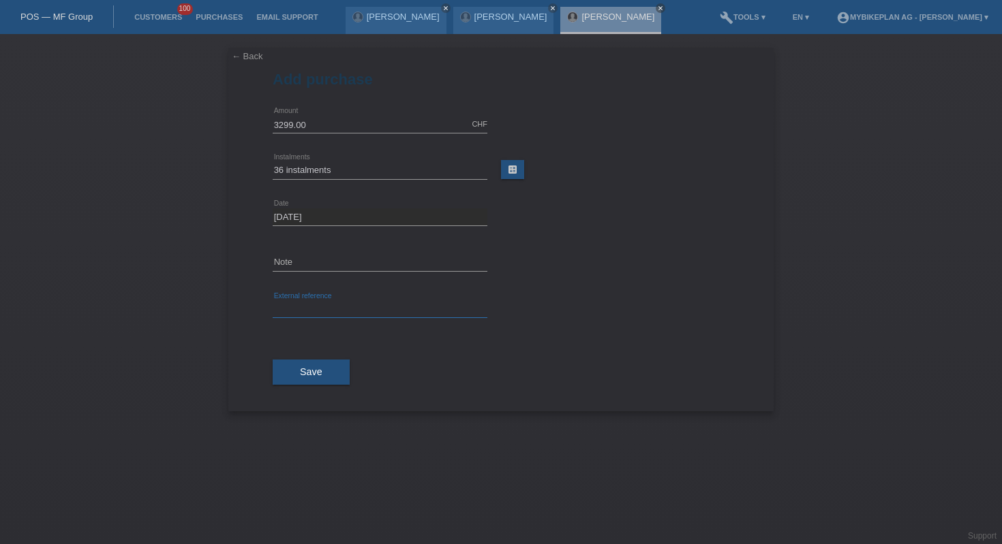
paste input "[EMAIL_ADDRESS][DOMAIN_NAME]"
click at [404, 300] on div "[EMAIL_ADDRESS][DOMAIN_NAME] error External reference" at bounding box center [380, 310] width 215 height 46
click at [402, 305] on input "[EMAIL_ADDRESS][DOMAIN_NAME]" at bounding box center [380, 309] width 215 height 17
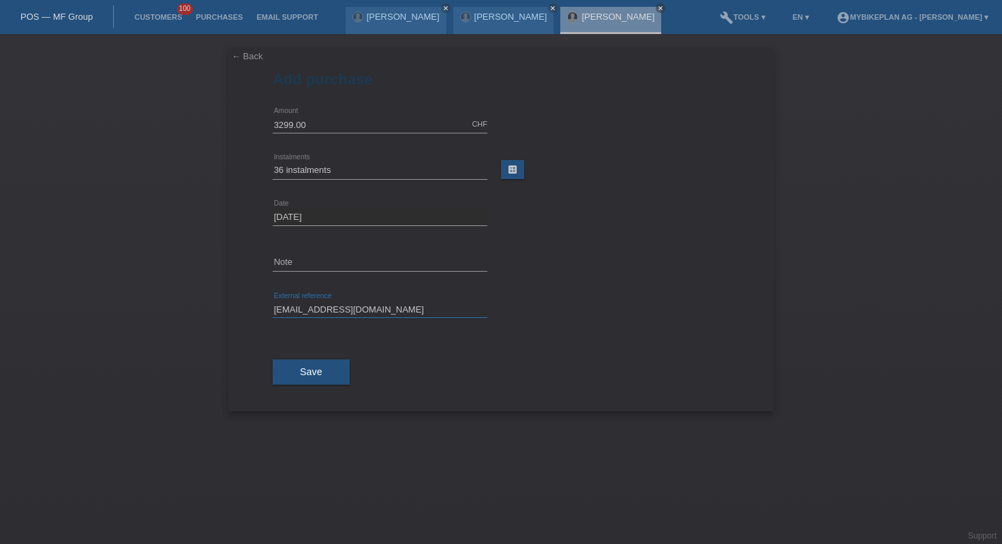
click at [402, 305] on input "[EMAIL_ADDRESS][DOMAIN_NAME]" at bounding box center [380, 309] width 215 height 17
paste input "44536707694"
type input "44536707694"
click at [330, 373] on button "Save" at bounding box center [311, 373] width 77 height 26
